Goal: Task Accomplishment & Management: Complete application form

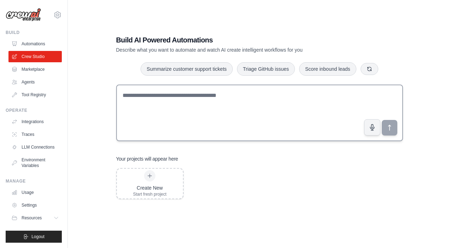
scroll to position [14, 0]
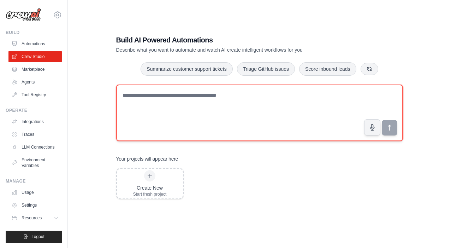
drag, startPoint x: 313, startPoint y: 91, endPoint x: 350, endPoint y: 111, distance: 42.3
click at [350, 111] on textarea at bounding box center [259, 112] width 287 height 57
paste textarea "**********"
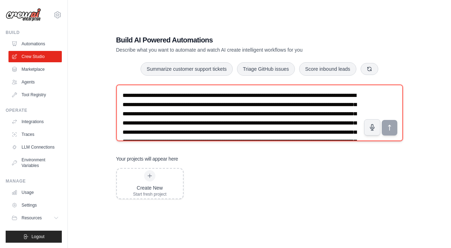
scroll to position [66, 0]
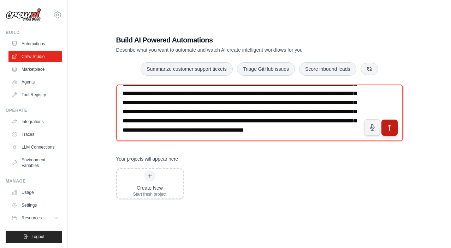
type textarea "**********"
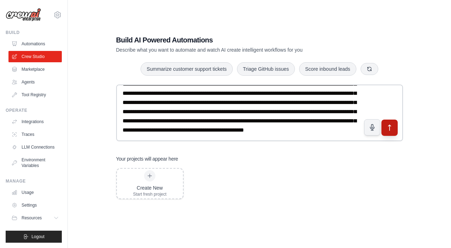
click at [387, 128] on icon "submit" at bounding box center [389, 127] width 7 height 7
click at [391, 130] on icon "submit" at bounding box center [389, 127] width 7 height 7
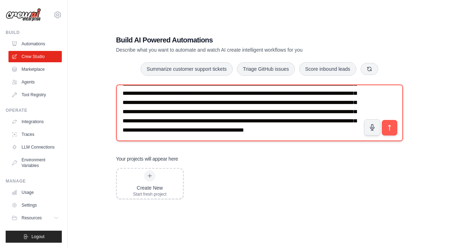
click at [299, 111] on textarea at bounding box center [259, 112] width 287 height 57
click at [264, 131] on textarea at bounding box center [259, 112] width 287 height 57
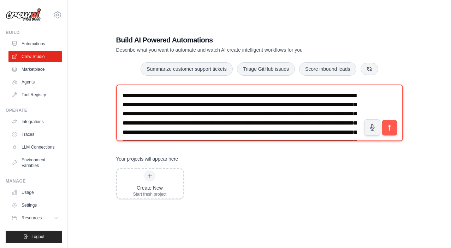
scroll to position [0, 0]
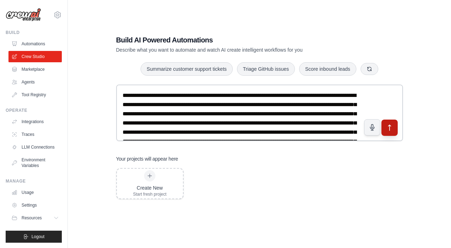
click at [389, 124] on icon "submit" at bounding box center [389, 127] width 7 height 7
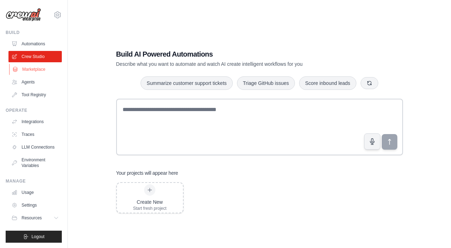
click at [44, 65] on link "Marketplace" at bounding box center [35, 69] width 53 height 11
click at [30, 79] on link "Agents" at bounding box center [35, 81] width 53 height 11
